Goal: Information Seeking & Learning: Learn about a topic

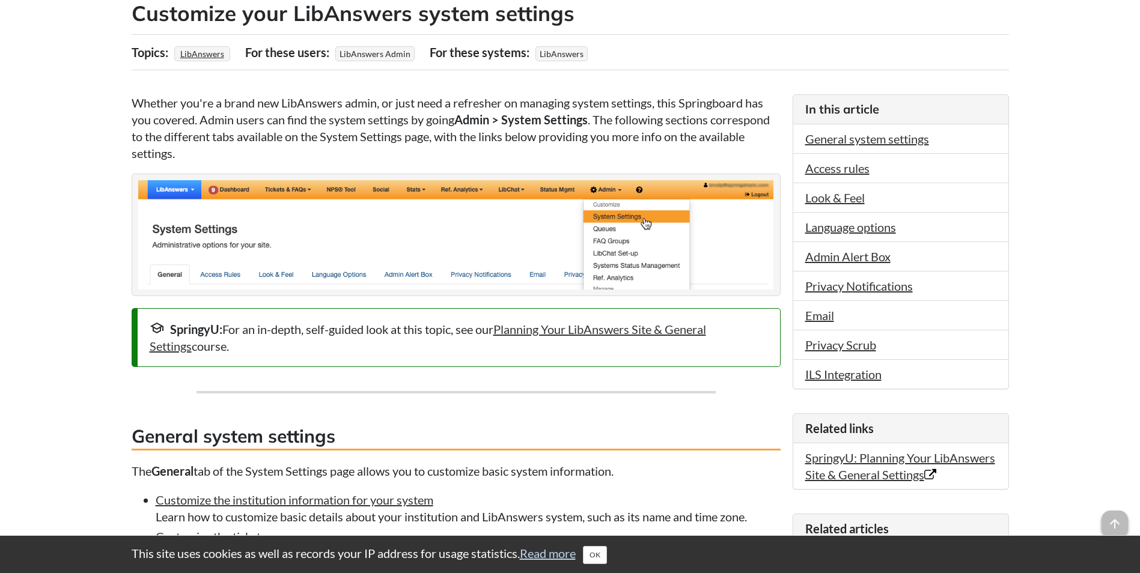
scroll to position [120, 0]
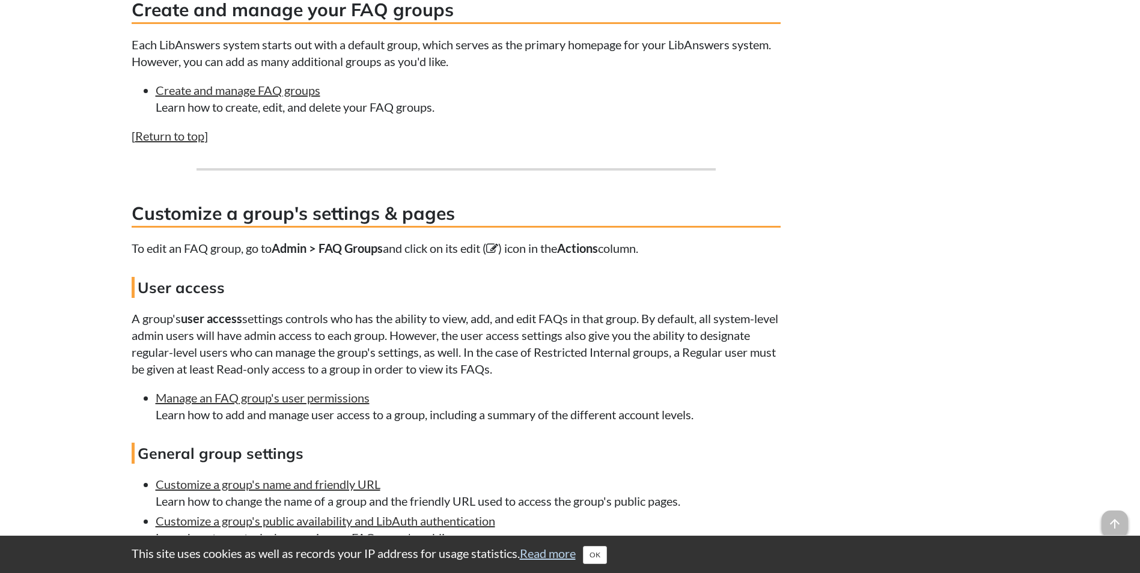
scroll to position [1322, 0]
click at [229, 97] on link "Create and manage FAQ groups" at bounding box center [238, 89] width 165 height 14
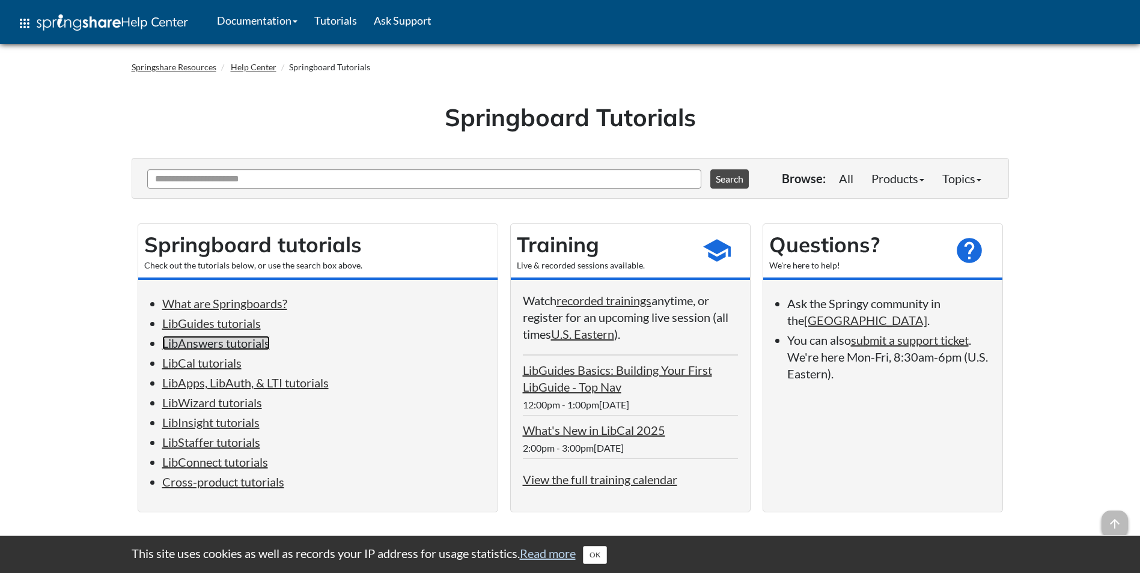
click at [221, 347] on link "LibAnswers tutorials" at bounding box center [216, 343] width 108 height 14
click at [189, 176] on input "Ask Another Question" at bounding box center [424, 178] width 554 height 19
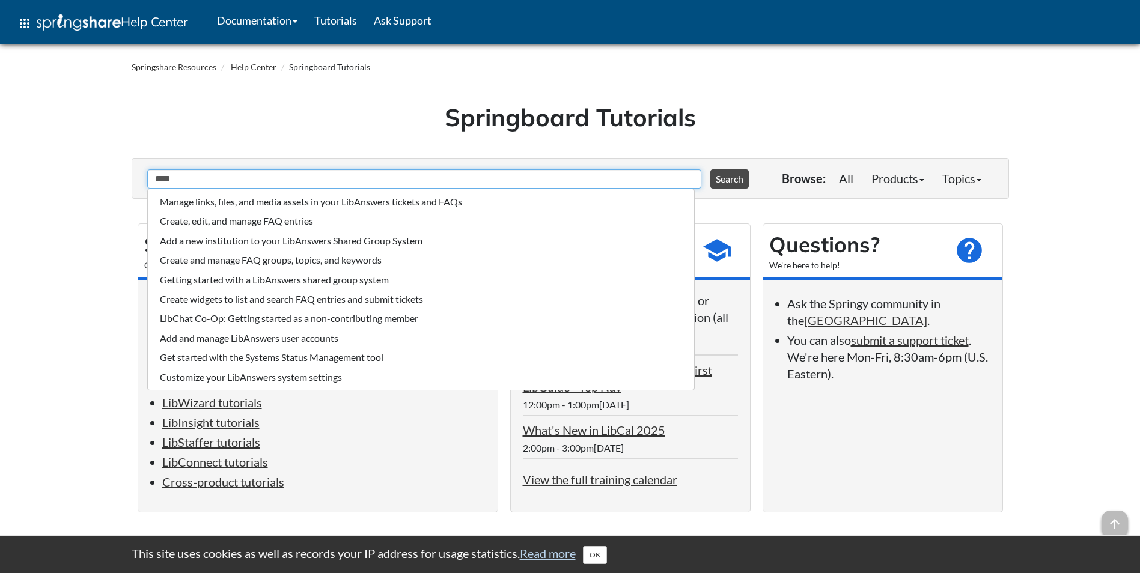
type input "****"
click at [710, 169] on button "Search" at bounding box center [729, 178] width 38 height 19
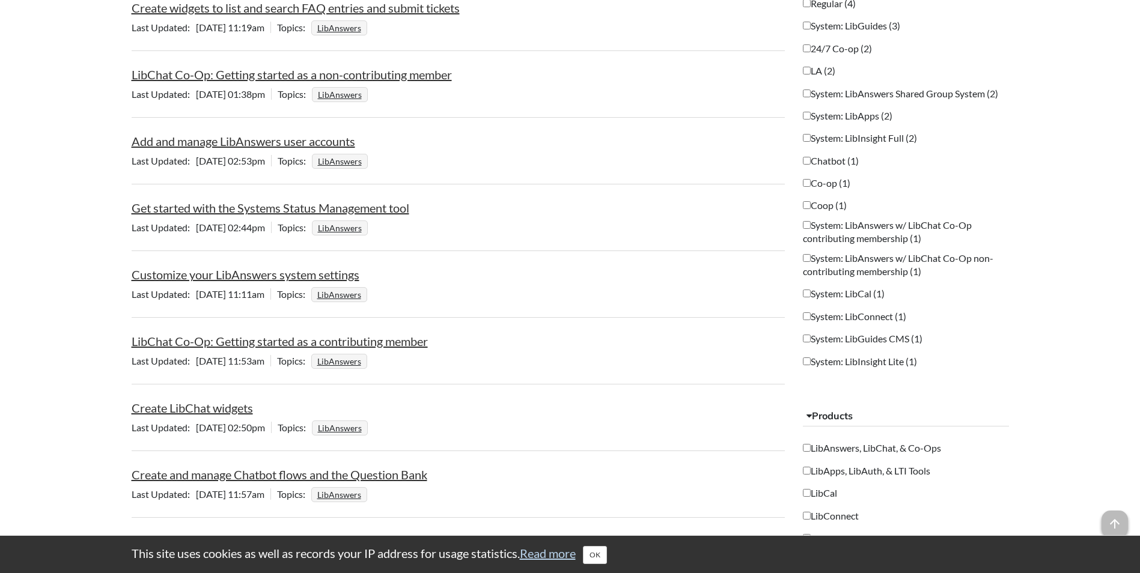
scroll to position [781, 0]
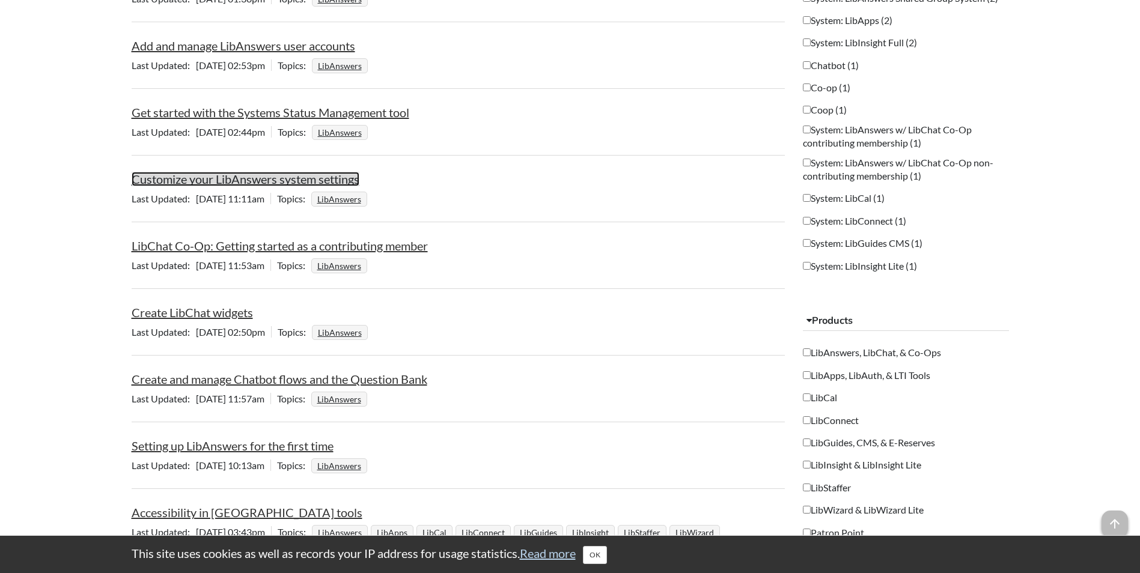
click at [264, 175] on link "Customize your LibAnswers system settings" at bounding box center [246, 179] width 228 height 14
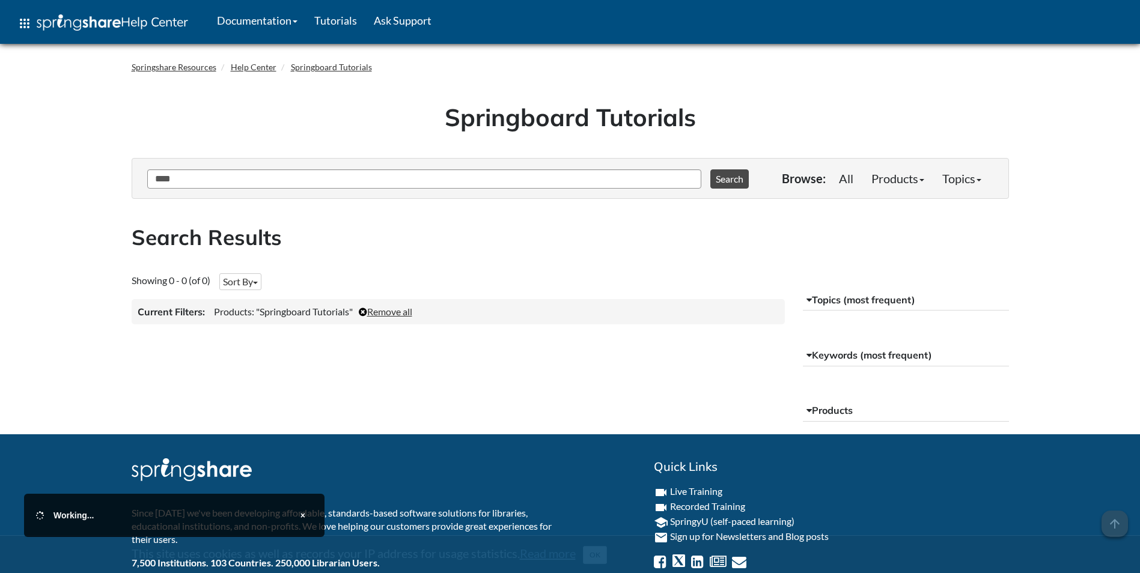
scroll to position [55, 0]
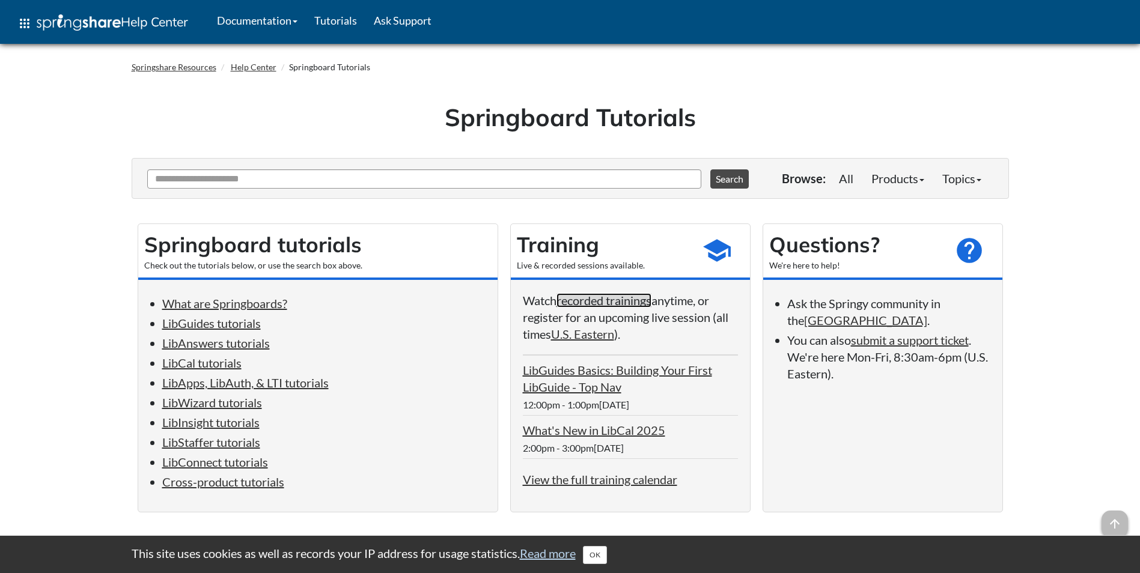
click at [606, 303] on link "recorded trainings" at bounding box center [603, 300] width 95 height 14
